Goal: Task Accomplishment & Management: Manage account settings

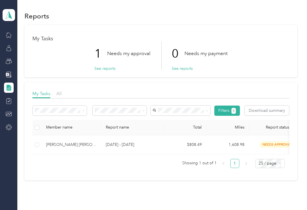
click at [105, 68] on button "See reports" at bounding box center [104, 69] width 21 height 6
click at [110, 70] on button "See reports" at bounding box center [104, 69] width 21 height 6
click at [112, 68] on button "See reports" at bounding box center [104, 69] width 21 height 6
click at [90, 143] on div "[PERSON_NAME] [PERSON_NAME]" at bounding box center [71, 145] width 51 height 6
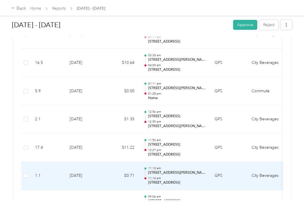
scroll to position [4704, 0]
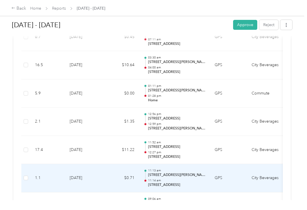
click at [233, 164] on td "GPS" at bounding box center [228, 178] width 37 height 28
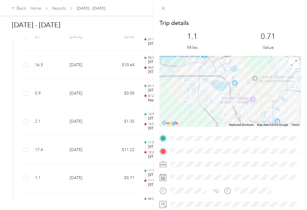
click at [165, 11] on icon at bounding box center [163, 8] width 5 height 5
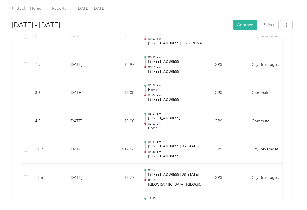
scroll to position [4394, 0]
click at [245, 23] on button "Approve" at bounding box center [245, 25] width 24 height 10
click at [59, 8] on link "Reports" at bounding box center [59, 8] width 14 height 5
